Goal: Find specific page/section: Find specific page/section

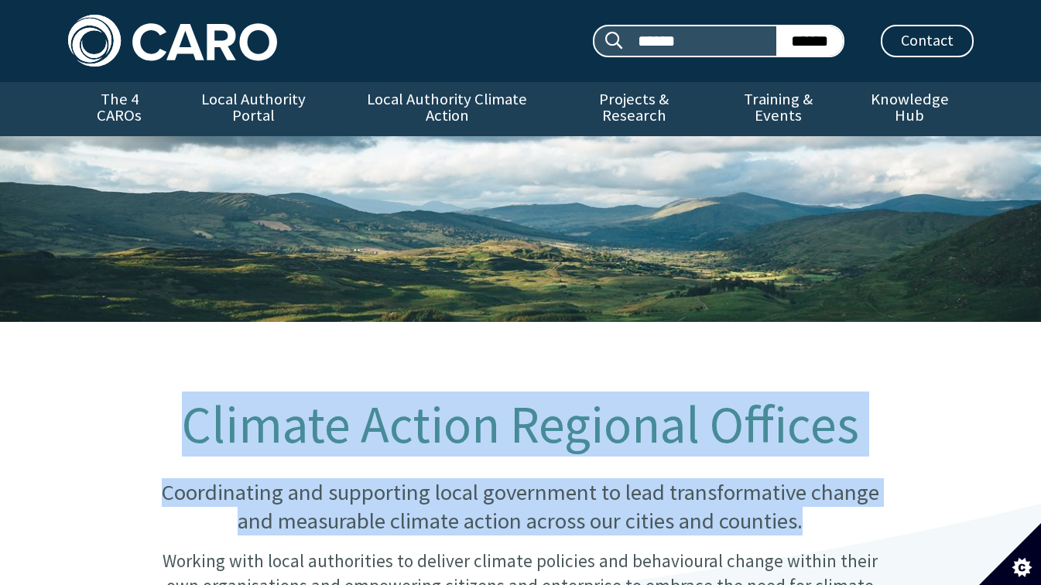
drag, startPoint x: 189, startPoint y: 414, endPoint x: 890, endPoint y: 507, distance: 707.5
click at [890, 507] on div "Climate Action Regional Offices Coordinating and supporting local government to…" at bounding box center [520, 521] width 774 height 250
copy div "Climate Action Regional Offices Coordinating and supporting local government to…"
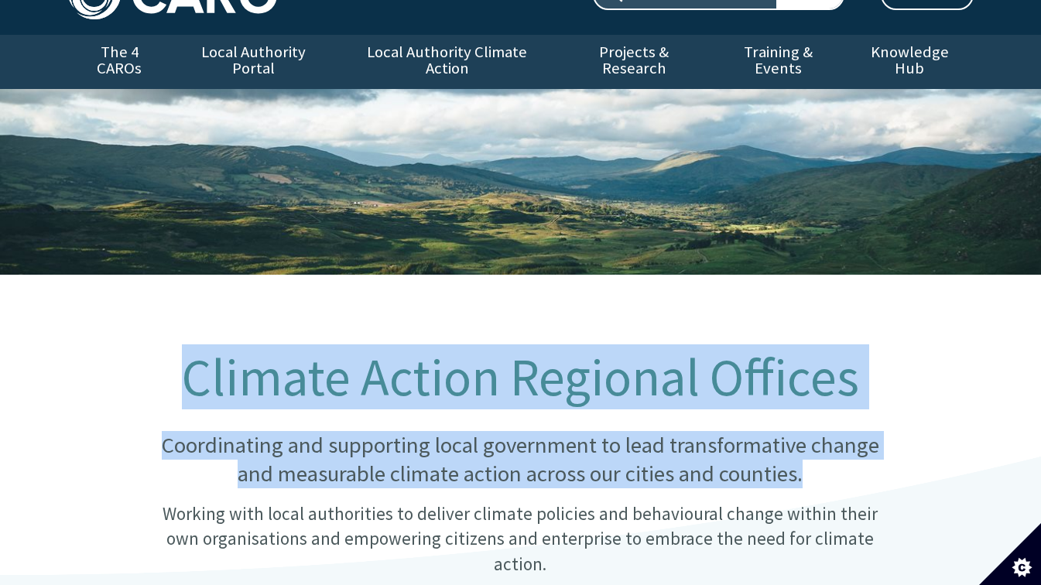
scroll to position [65, 0]
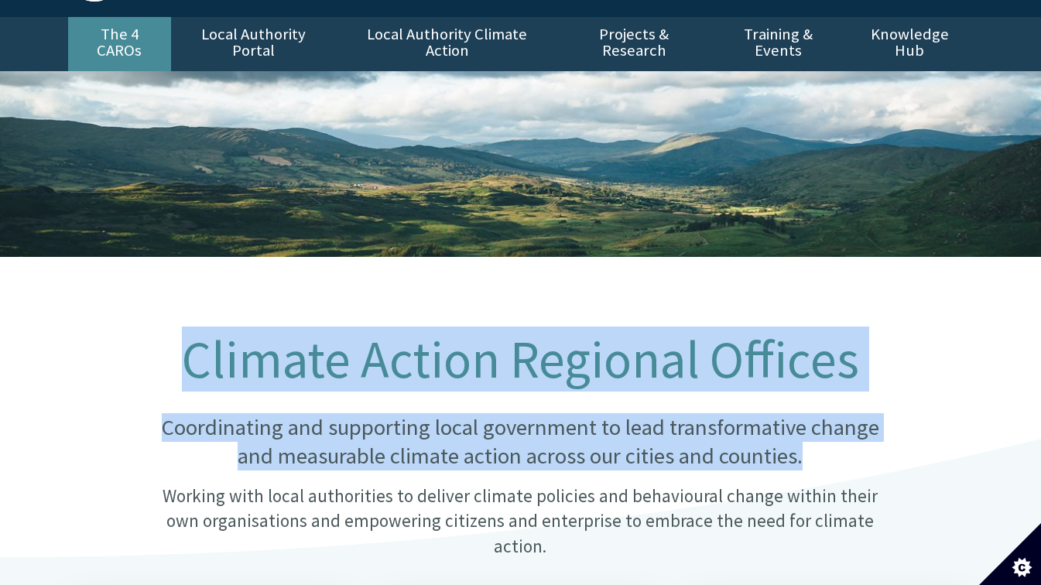
click at [121, 32] on link "The 4 CAROs" at bounding box center [119, 44] width 103 height 54
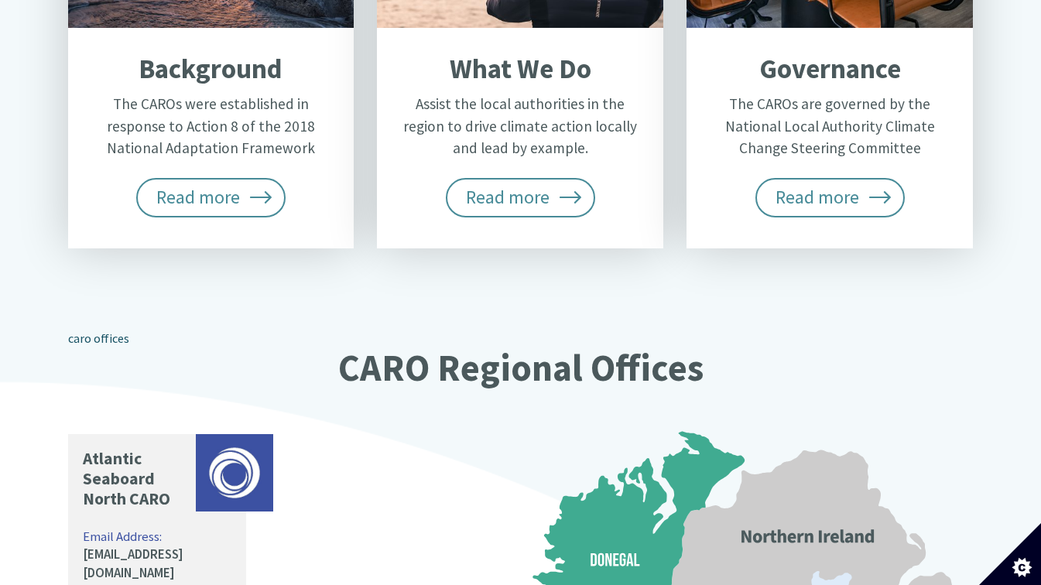
scroll to position [982, 0]
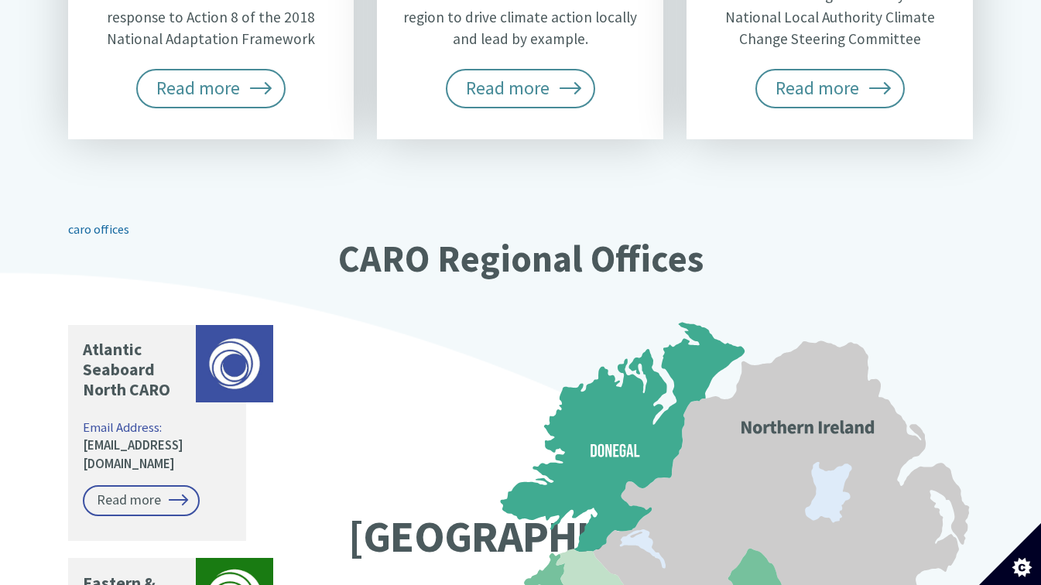
click at [103, 221] on link "caro offices" at bounding box center [98, 228] width 61 height 15
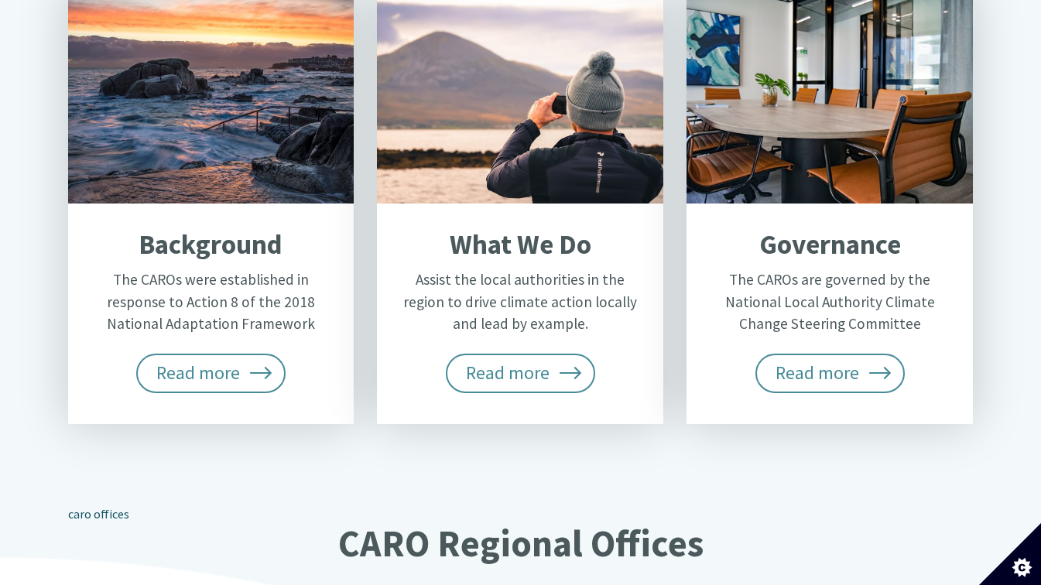
scroll to position [687, 0]
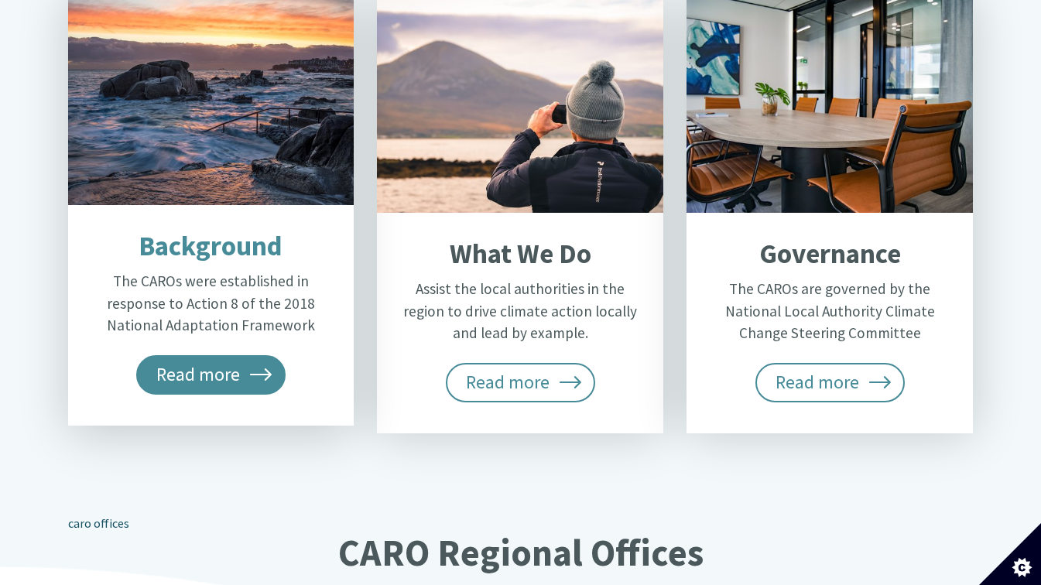
click at [249, 355] on span "Read more" at bounding box center [211, 374] width 150 height 39
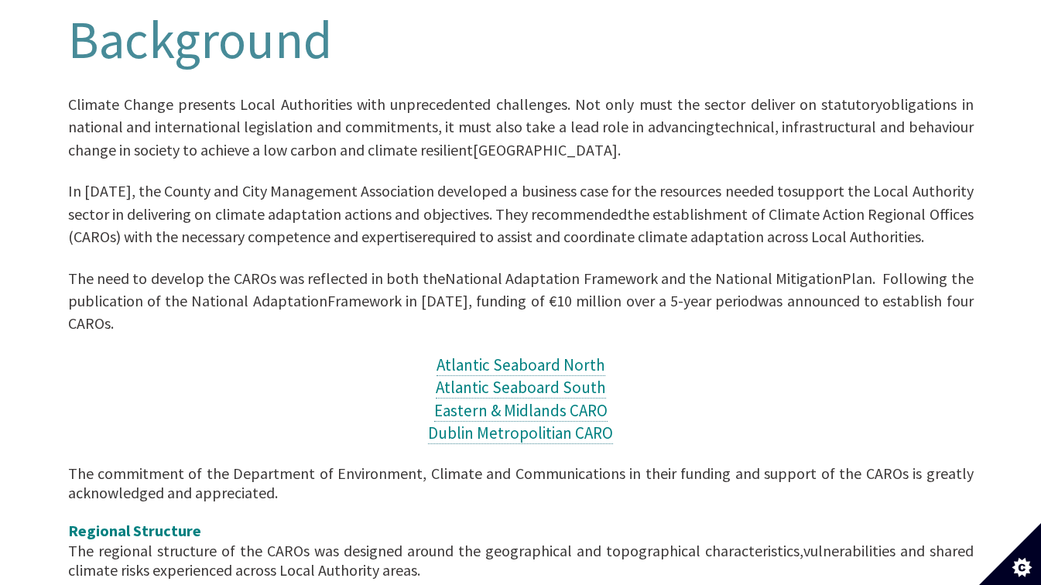
scroll to position [338, 0]
